Goal: Information Seeking & Learning: Find specific fact

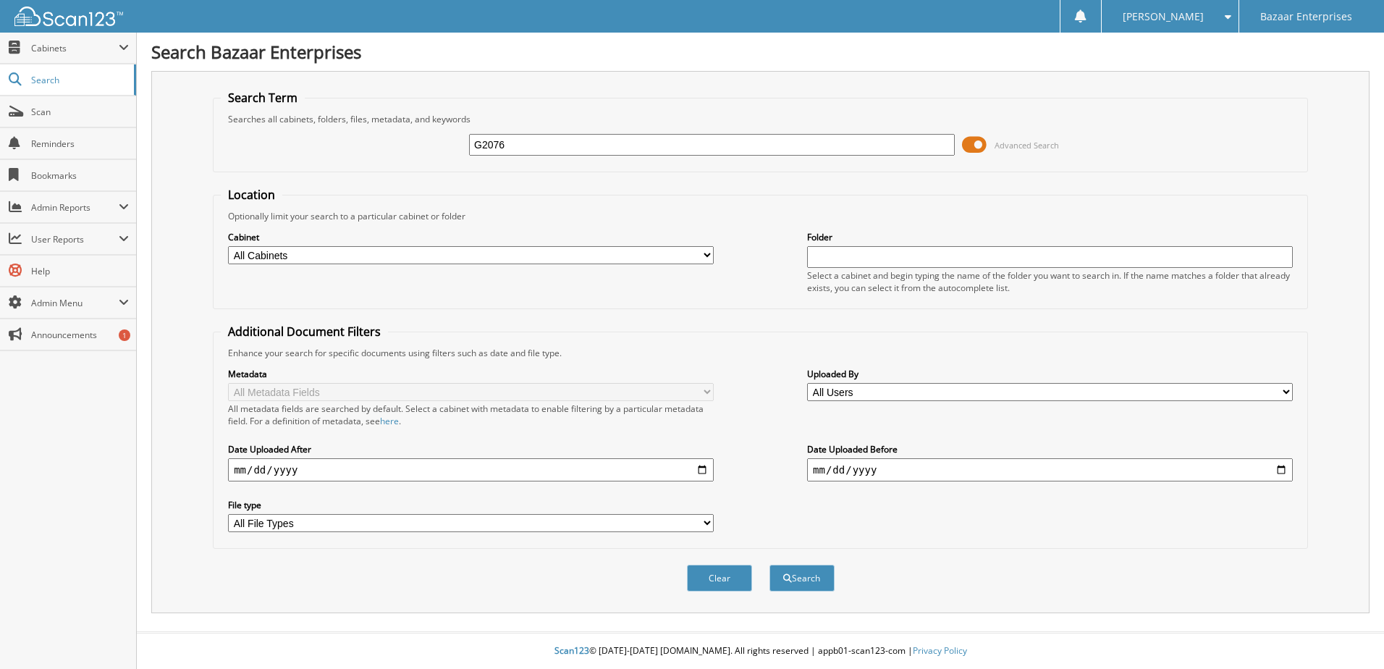
type input "G2076"
click at [770, 565] on button "Search" at bounding box center [802, 578] width 65 height 27
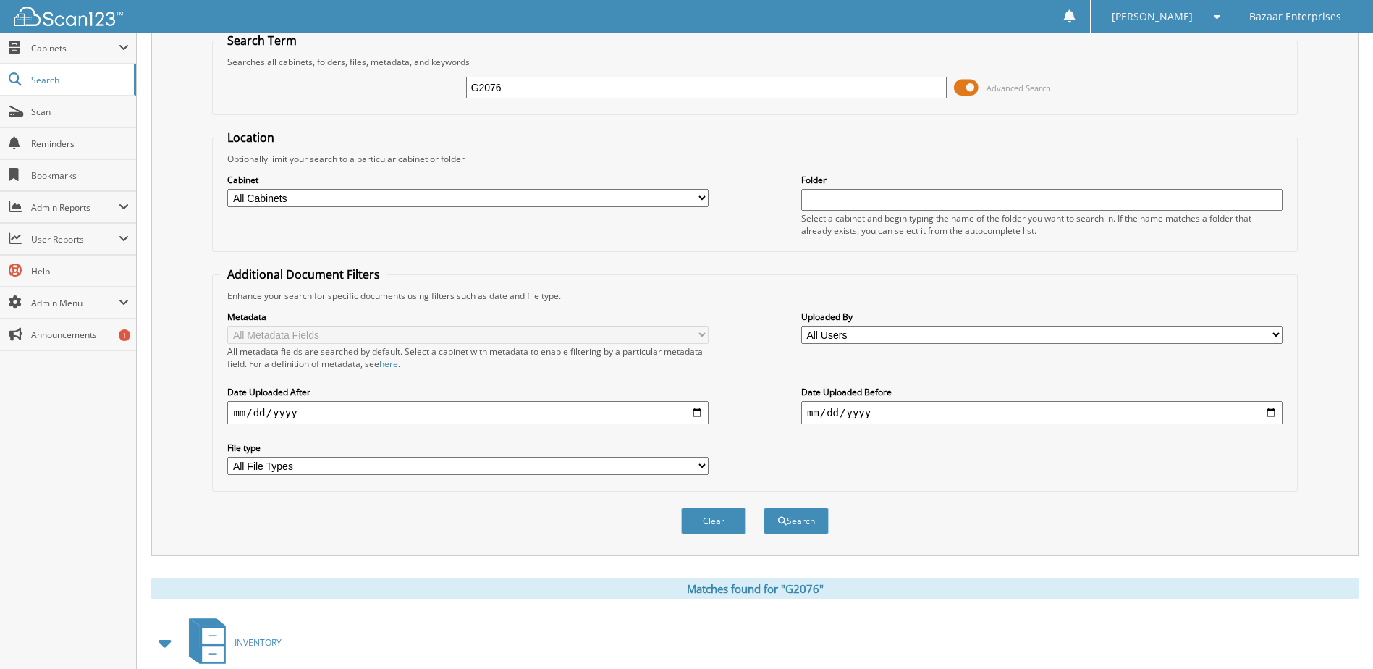
scroll to position [140, 0]
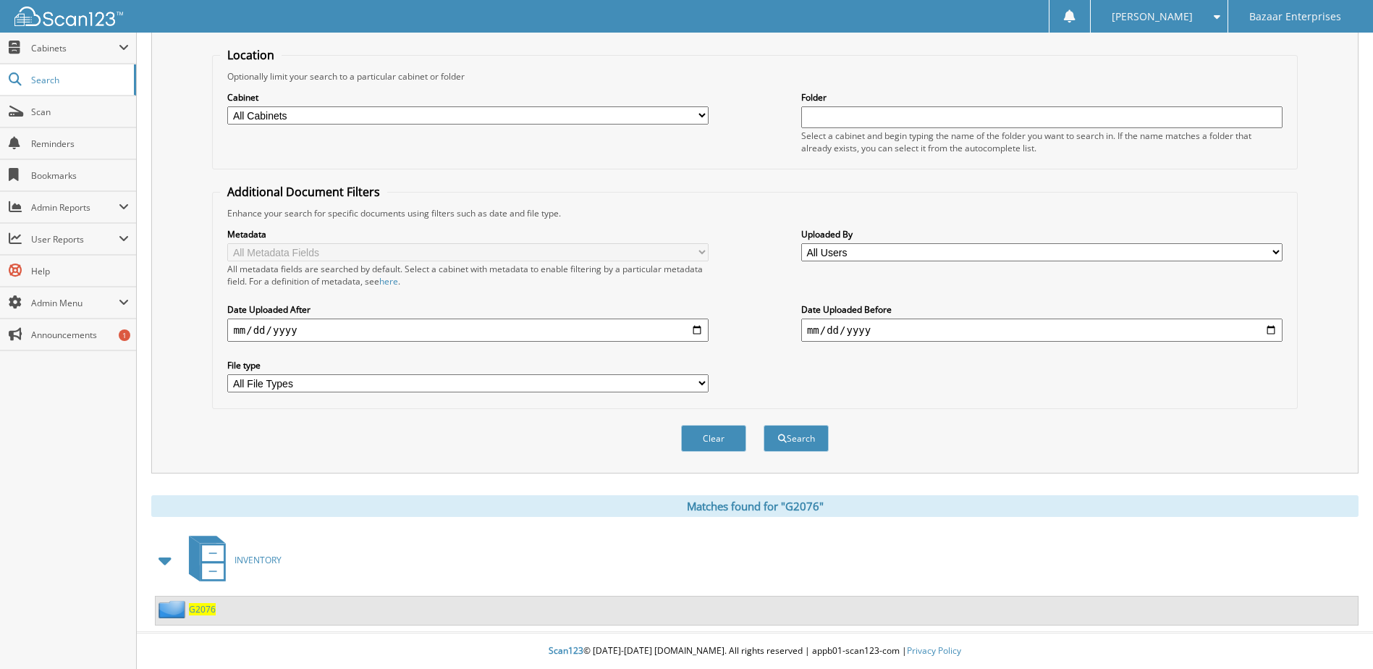
click at [205, 612] on span "G2076" at bounding box center [202, 609] width 27 height 12
